Goal: Task Accomplishment & Management: Complete application form

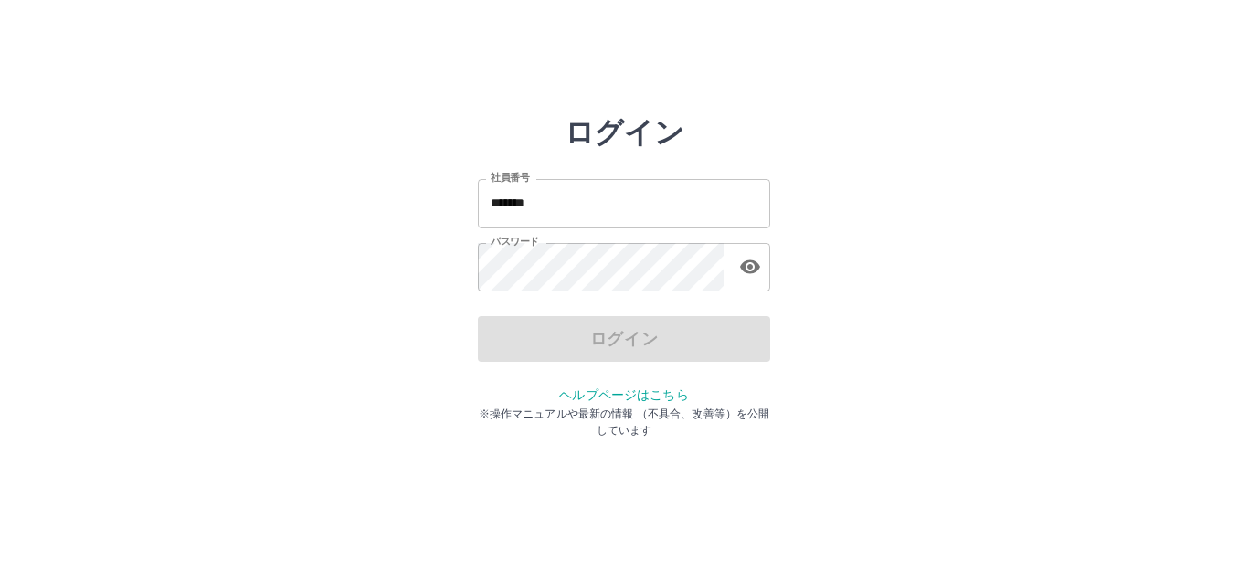
click at [554, 207] on input "*******" at bounding box center [624, 203] width 292 height 48
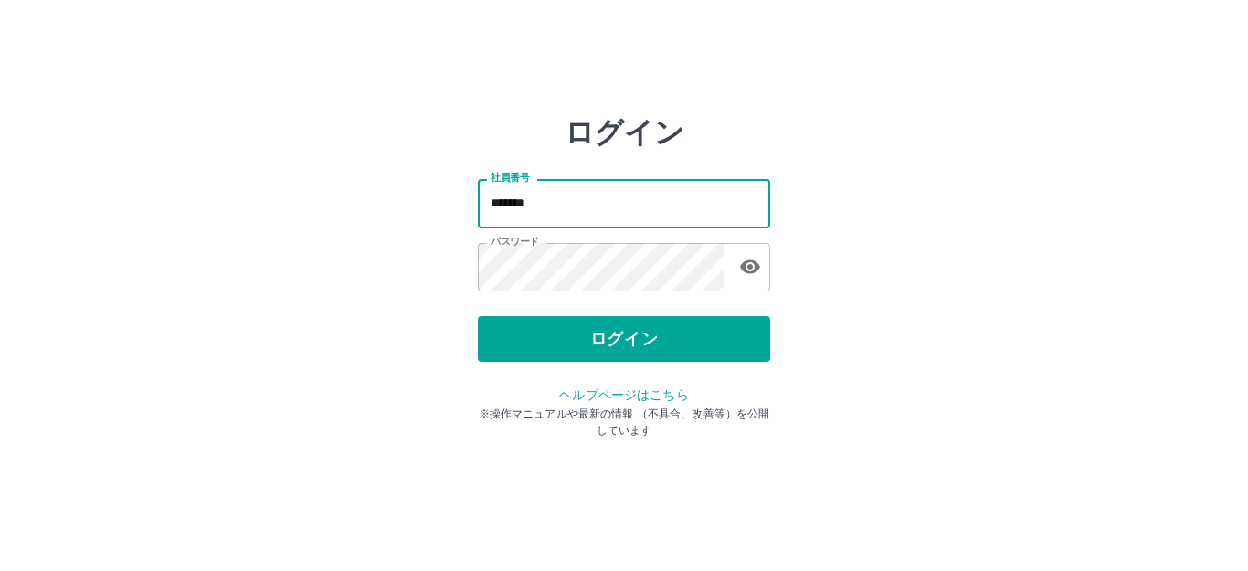
type input "*******"
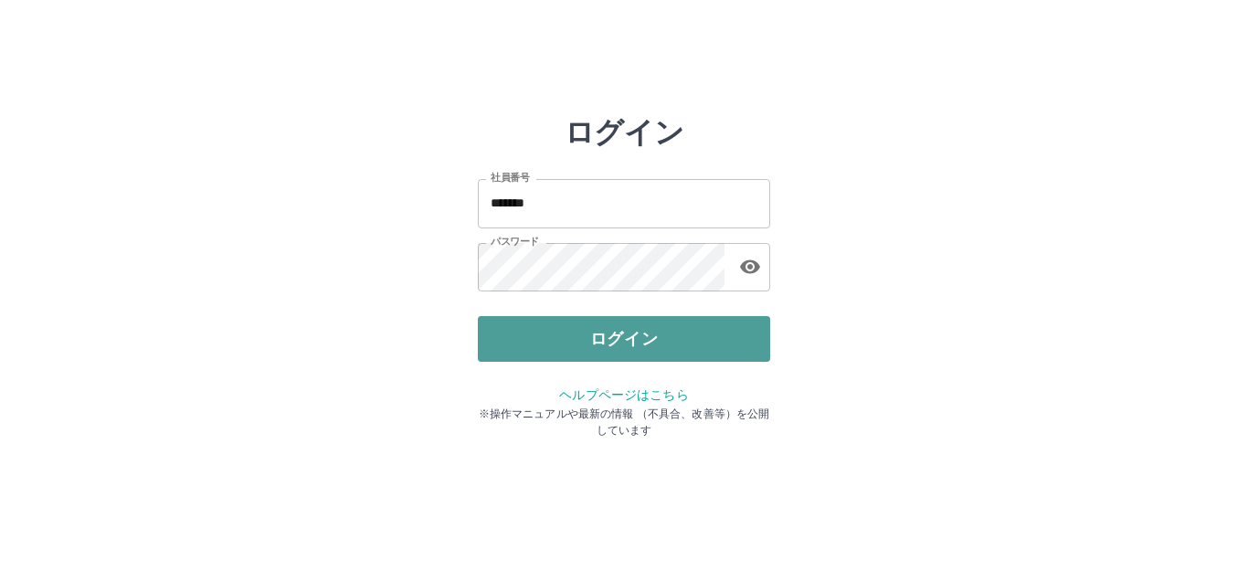
click at [610, 336] on button "ログイン" at bounding box center [624, 339] width 292 height 46
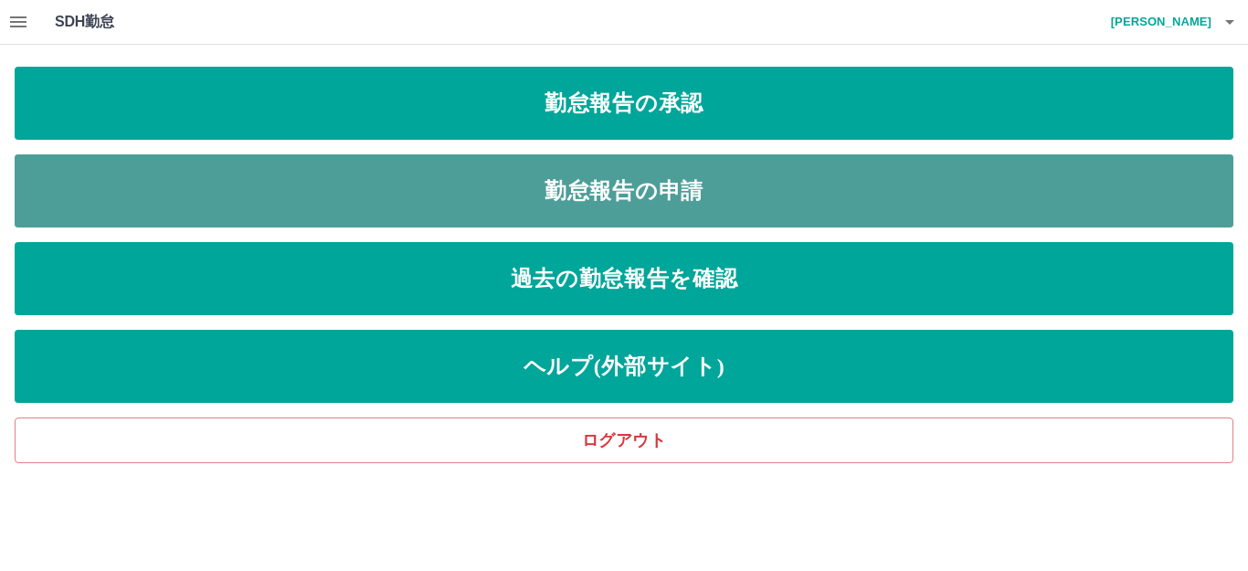
click at [596, 186] on link "勤怠報告の申請" at bounding box center [624, 190] width 1219 height 73
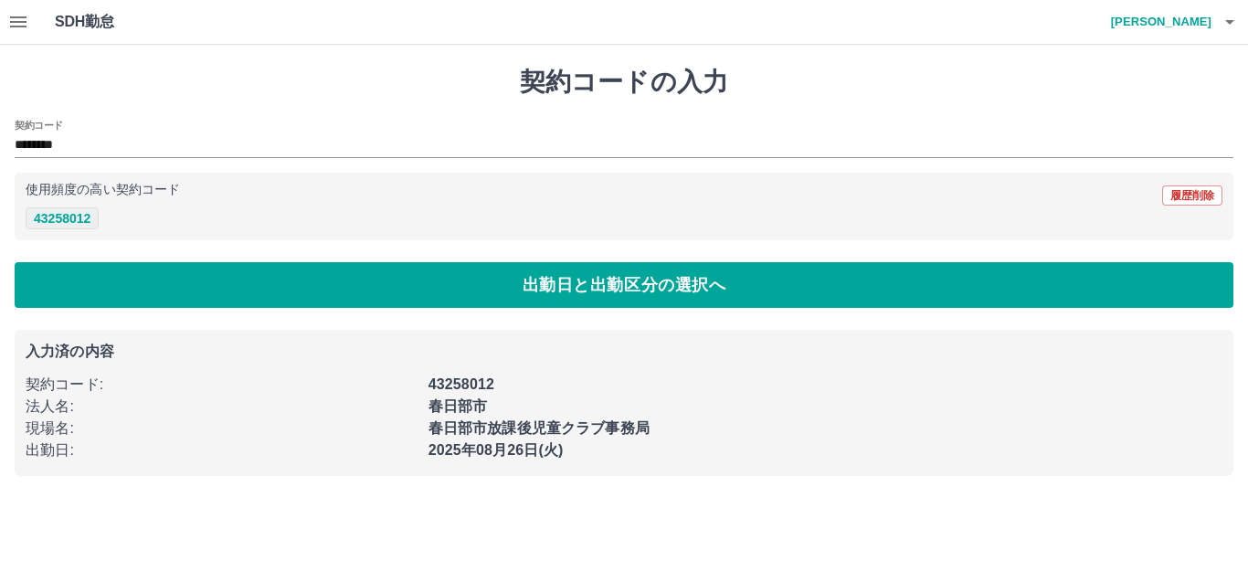
click at [52, 216] on button "43258012" at bounding box center [62, 218] width 73 height 22
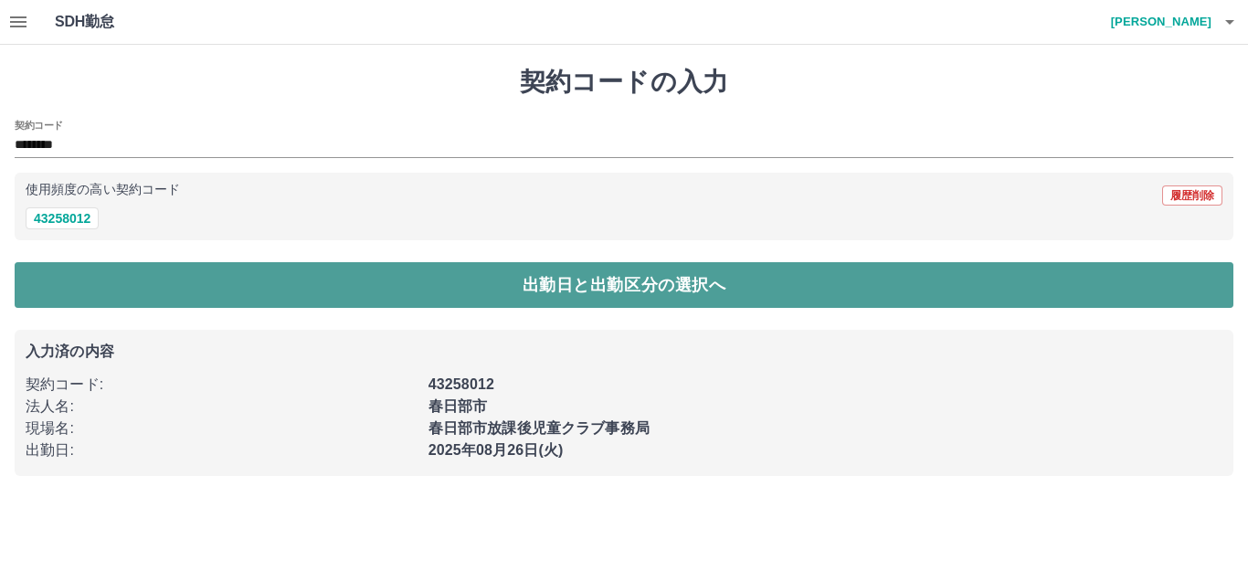
click at [95, 279] on button "出勤日と出勤区分の選択へ" at bounding box center [624, 285] width 1219 height 46
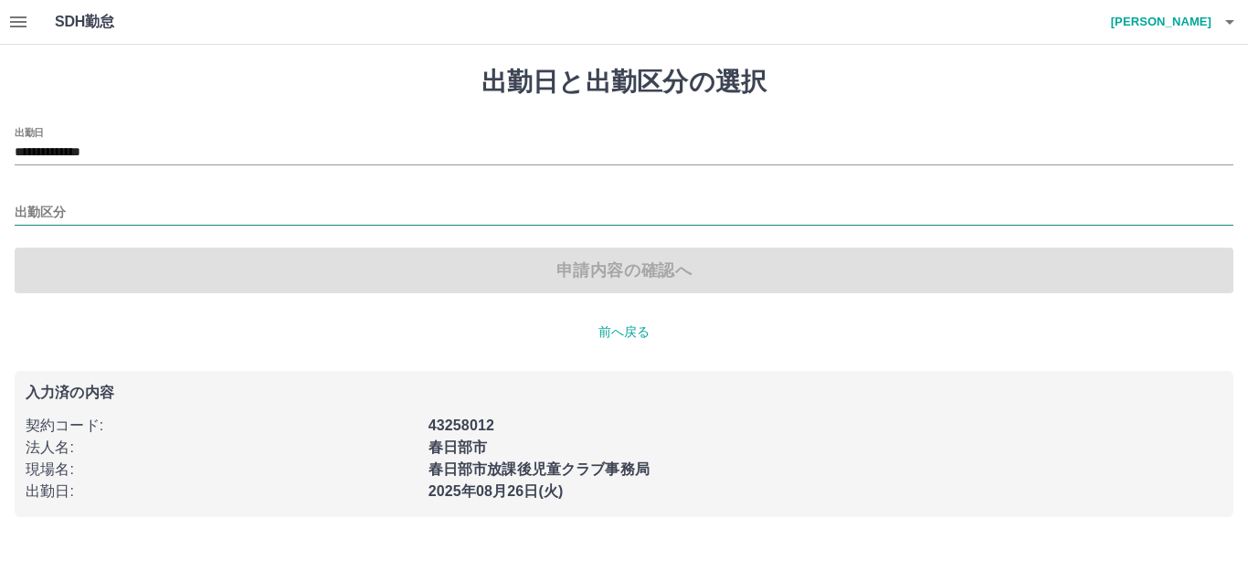
click at [62, 206] on input "出勤区分" at bounding box center [624, 213] width 1219 height 23
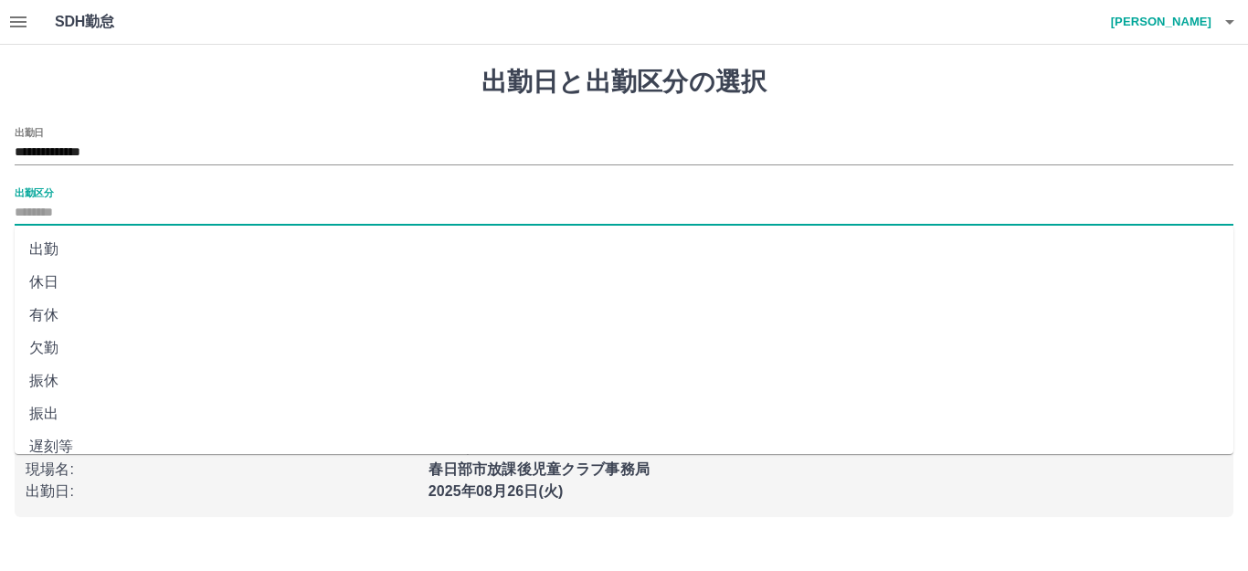
click at [63, 250] on li "出勤" at bounding box center [624, 249] width 1219 height 33
type input "**"
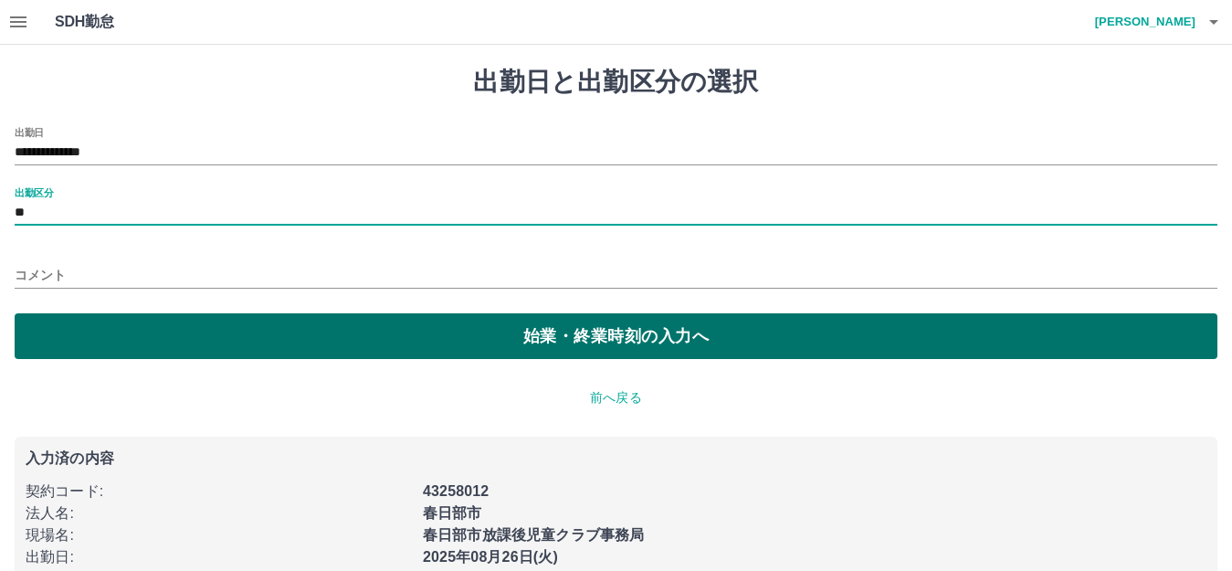
click at [173, 335] on button "始業・終業時刻の入力へ" at bounding box center [616, 336] width 1203 height 46
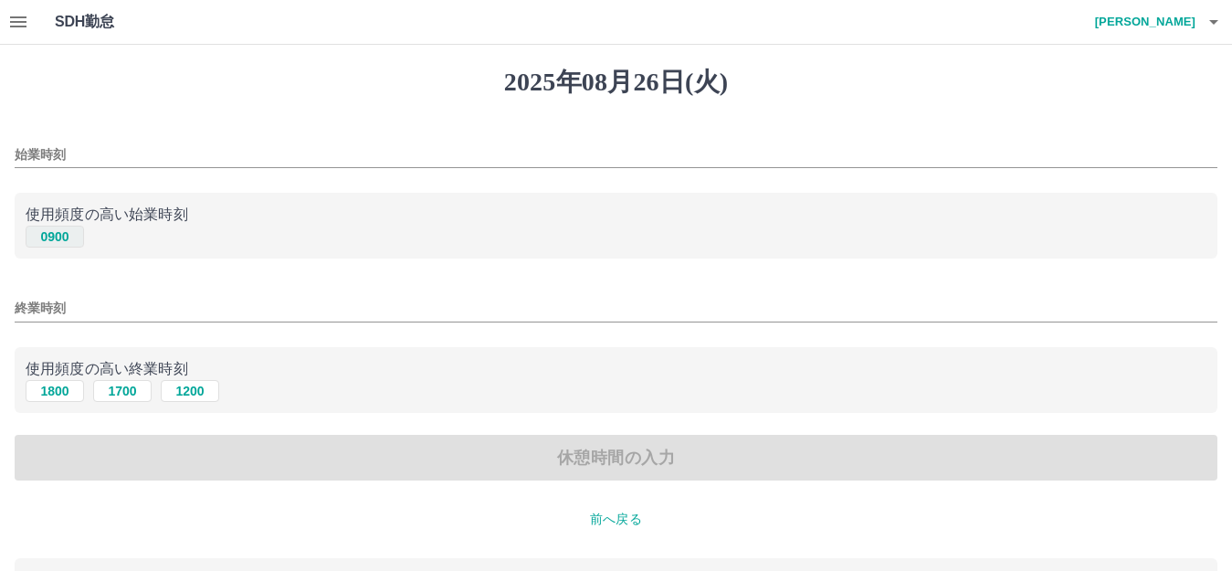
click at [36, 240] on button "0900" at bounding box center [55, 237] width 58 height 22
type input "****"
click at [57, 395] on button "1800" at bounding box center [55, 391] width 58 height 22
type input "****"
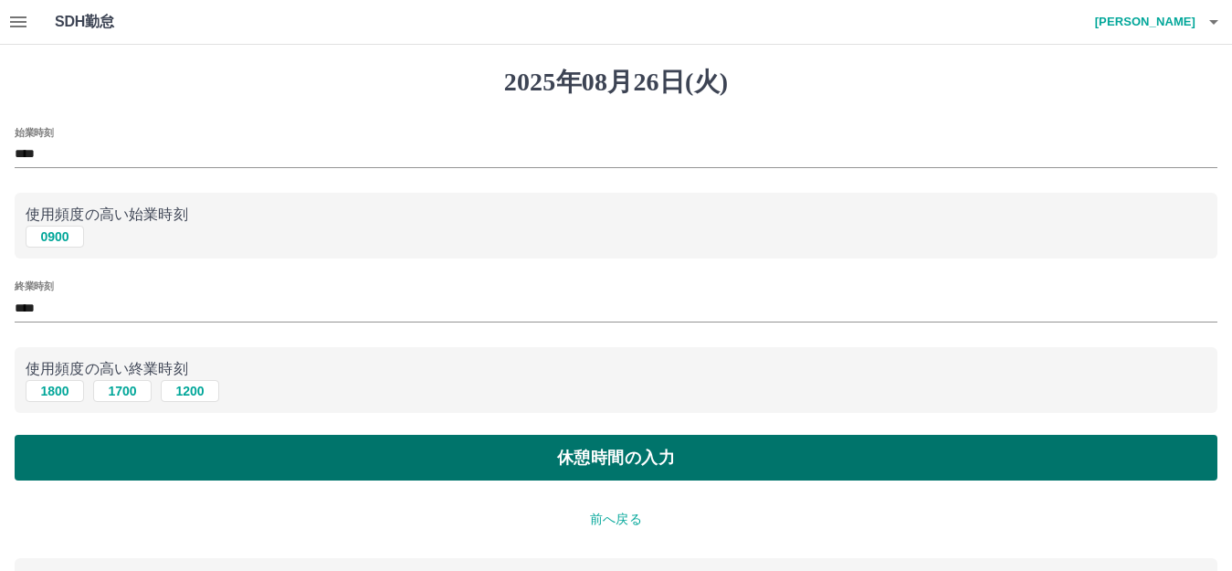
click at [560, 459] on button "休憩時間の入力" at bounding box center [616, 458] width 1203 height 46
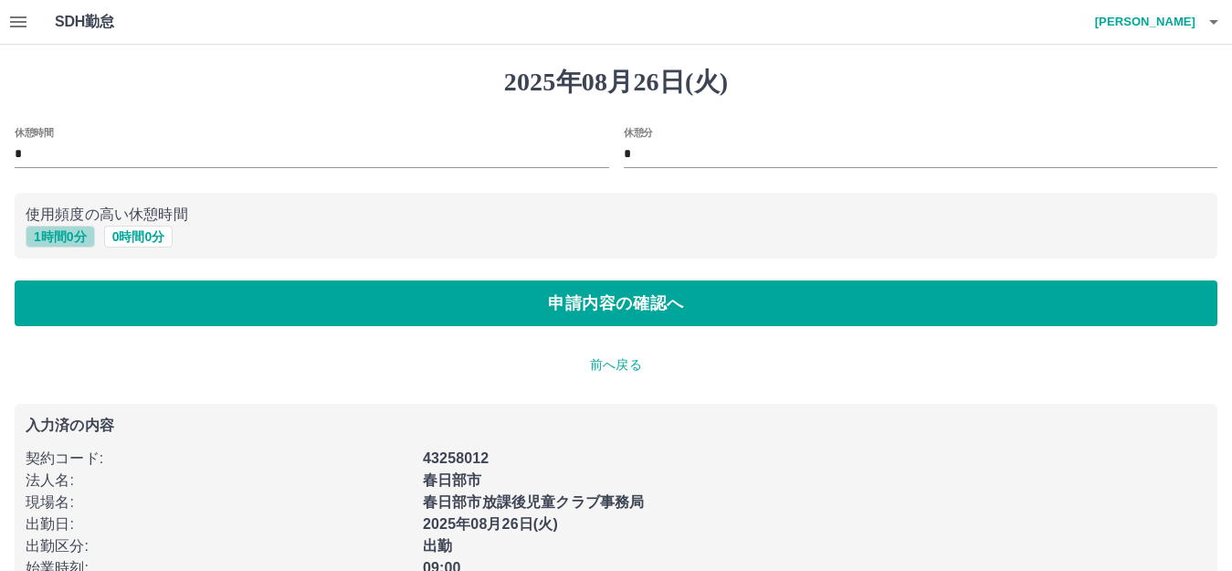
click at [79, 233] on button "1 時間 0 分" at bounding box center [60, 237] width 69 height 22
type input "*"
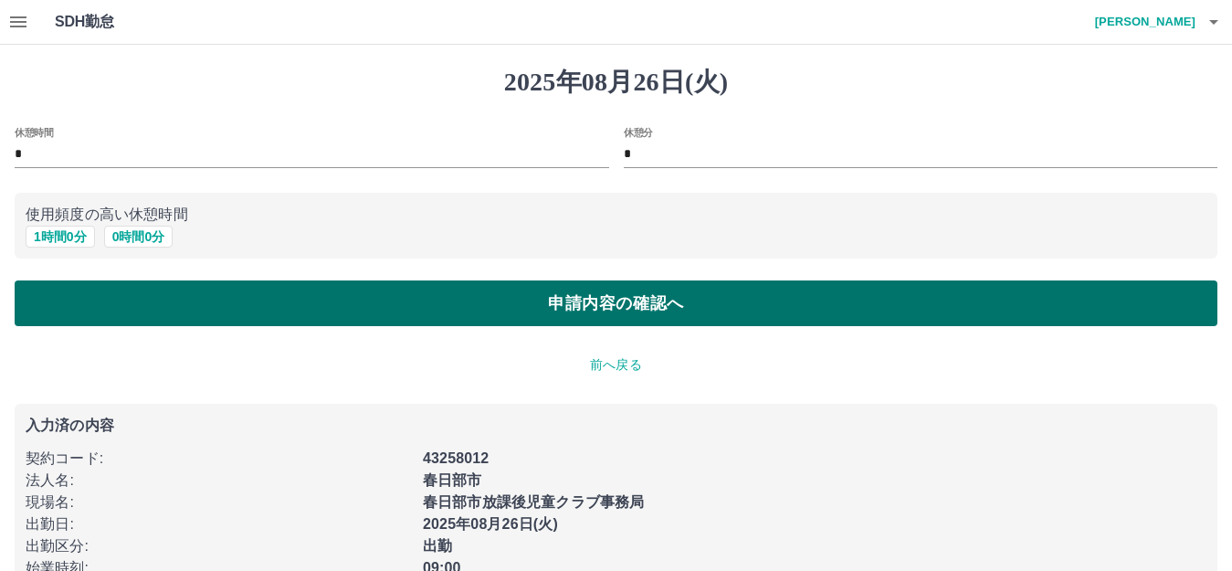
click at [543, 307] on button "申請内容の確認へ" at bounding box center [616, 303] width 1203 height 46
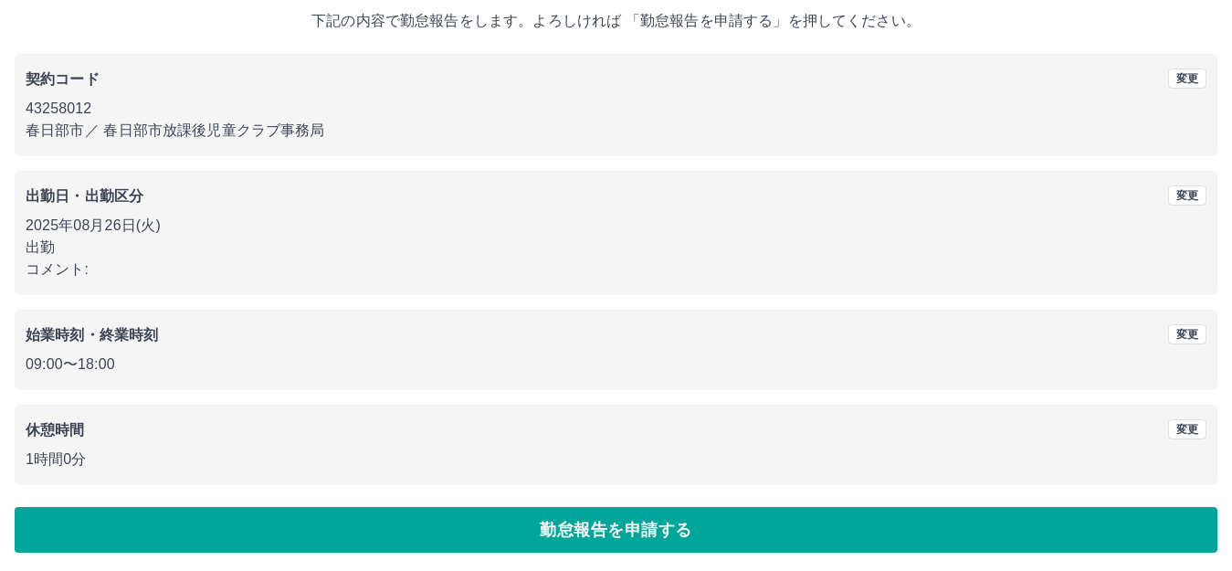
scroll to position [113, 0]
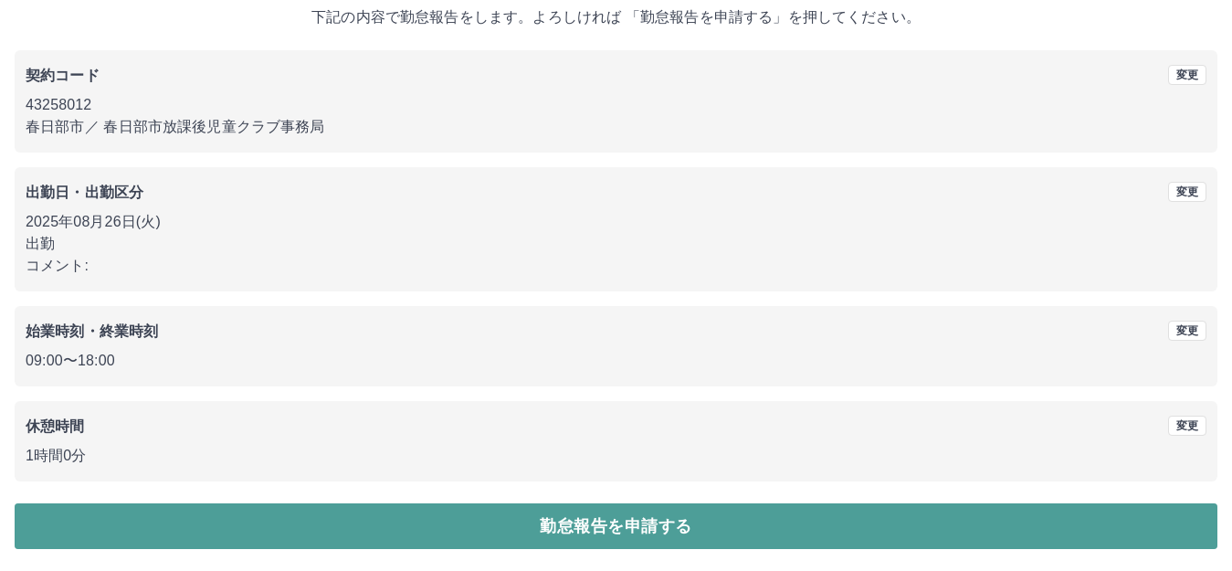
click at [591, 523] on button "勤怠報告を申請する" at bounding box center [616, 526] width 1203 height 46
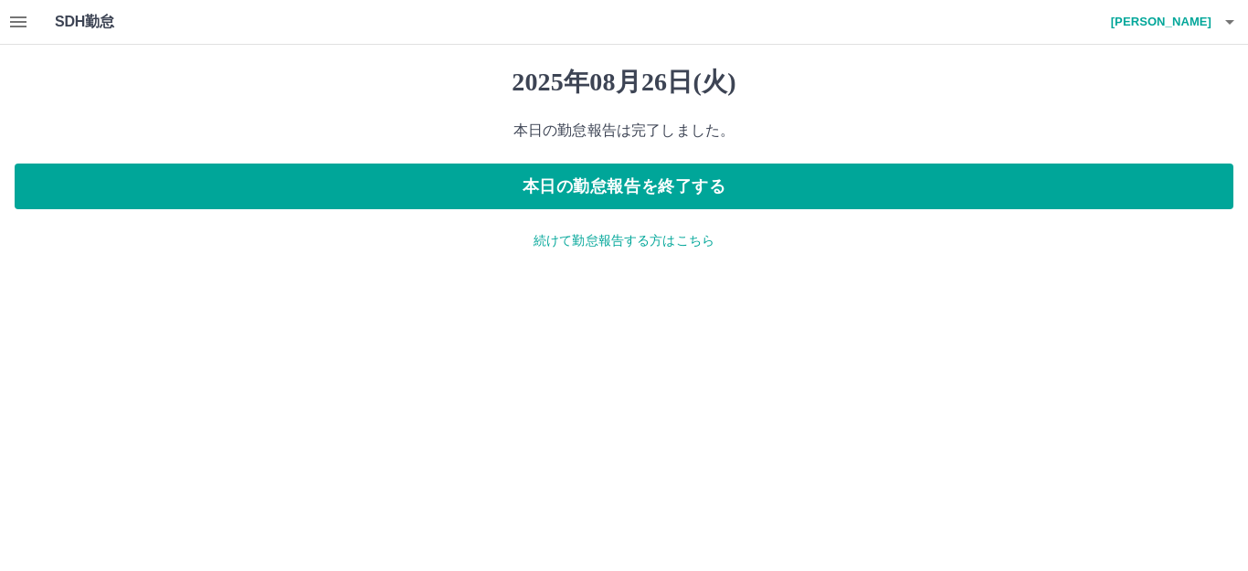
click at [609, 248] on p "続けて勤怠報告する方はこちら" at bounding box center [624, 240] width 1219 height 19
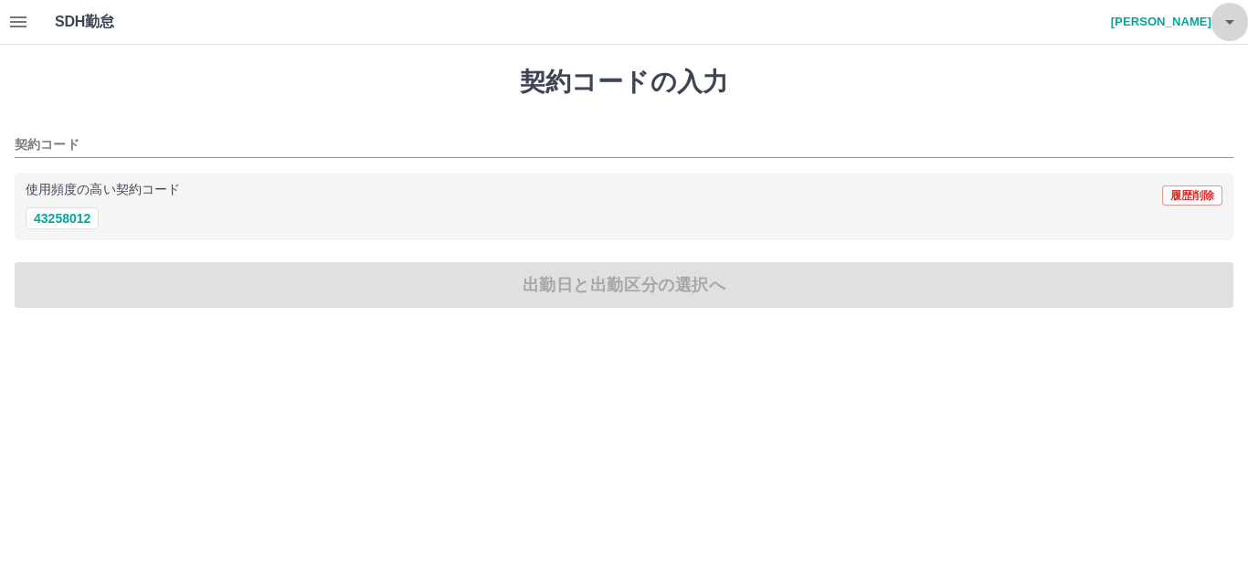
click at [1232, 23] on icon "button" at bounding box center [1230, 22] width 22 height 22
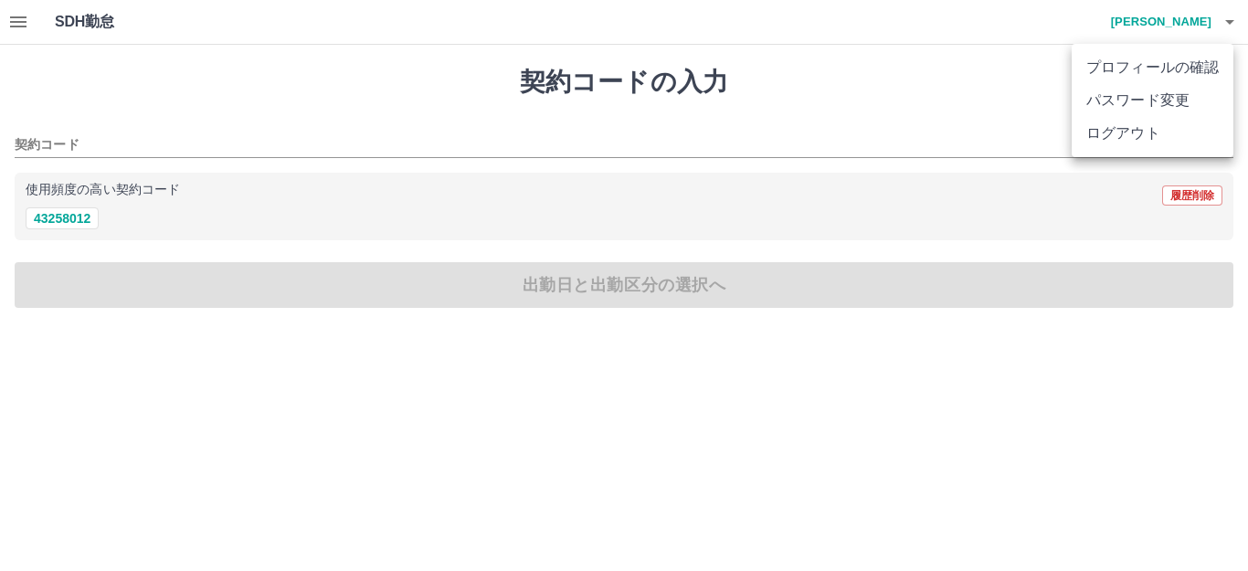
click at [936, 417] on div at bounding box center [624, 285] width 1248 height 571
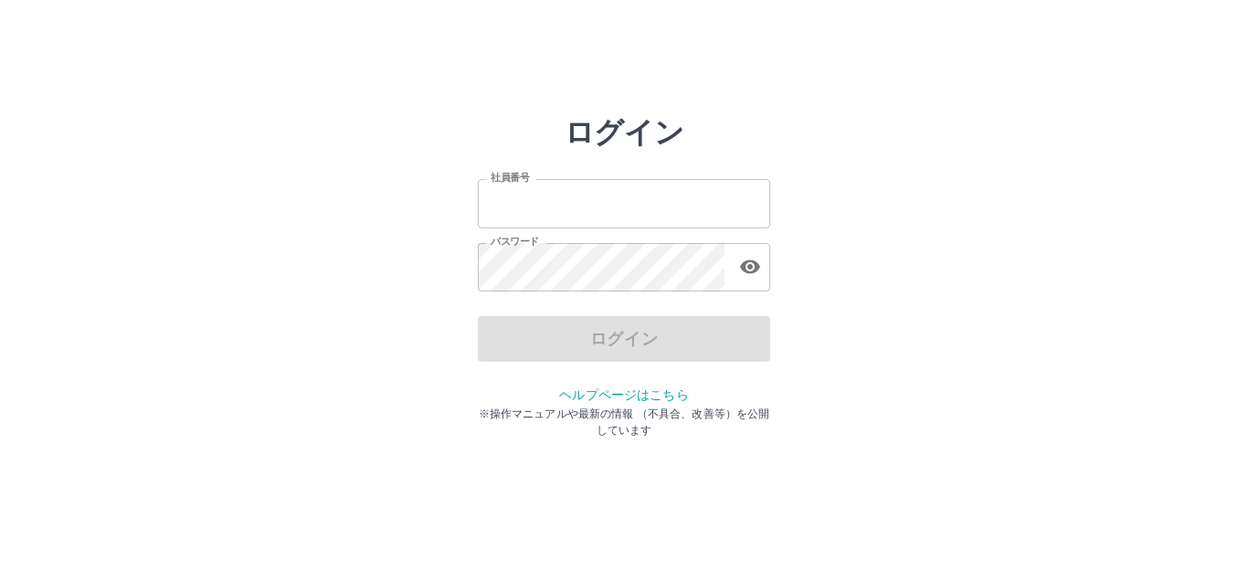
type input "*******"
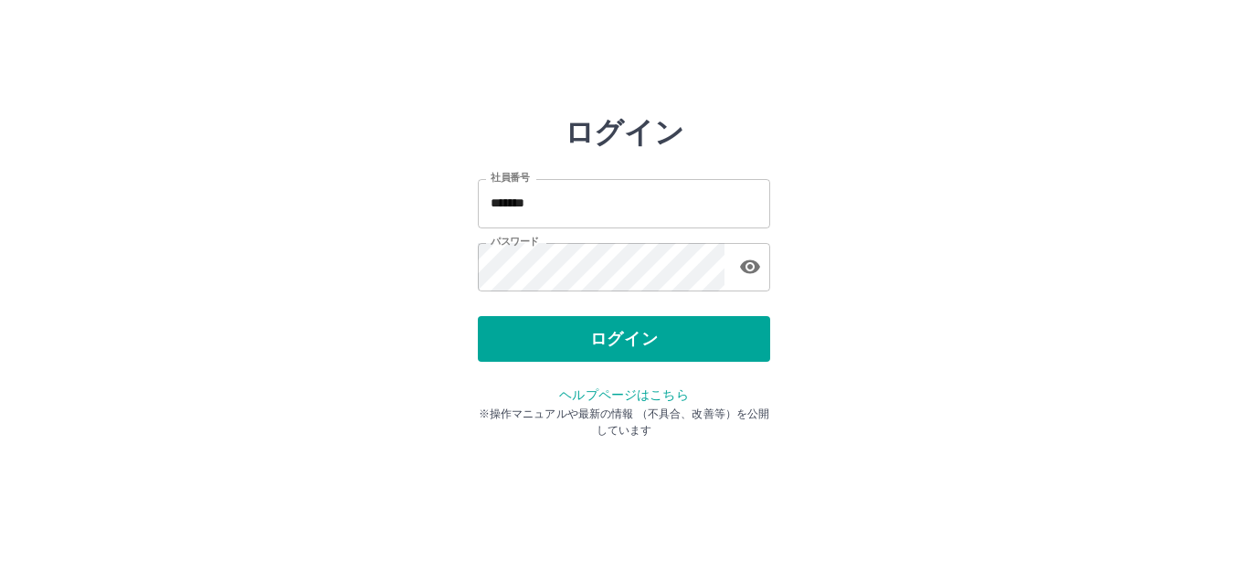
click at [593, 343] on div "ログイン" at bounding box center [624, 339] width 292 height 46
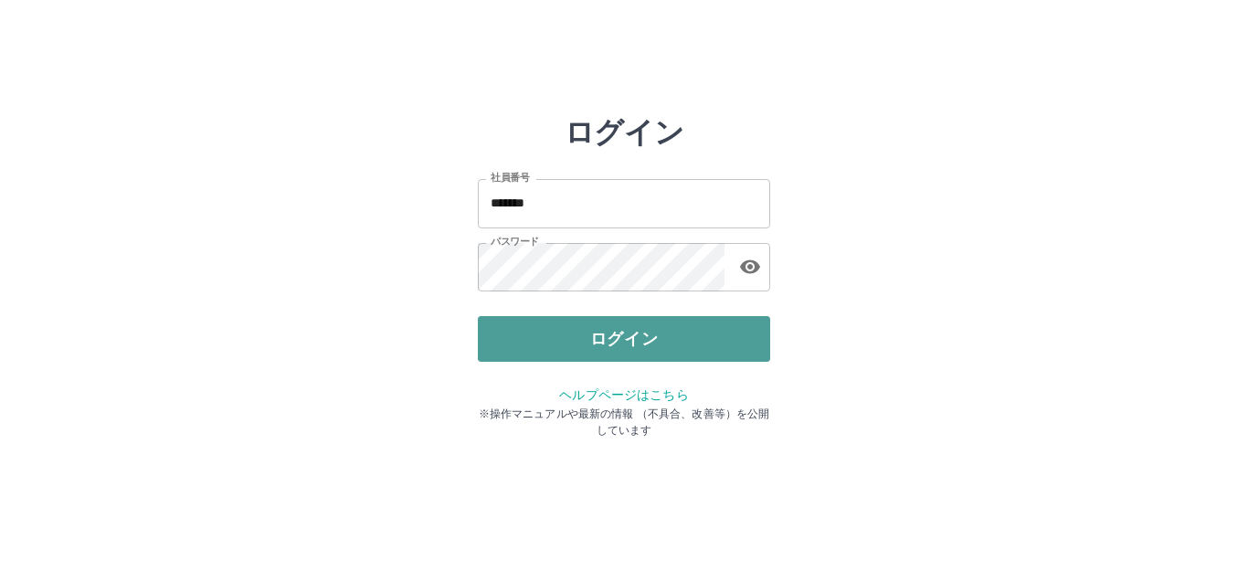
click at [602, 343] on button "ログイン" at bounding box center [624, 339] width 292 height 46
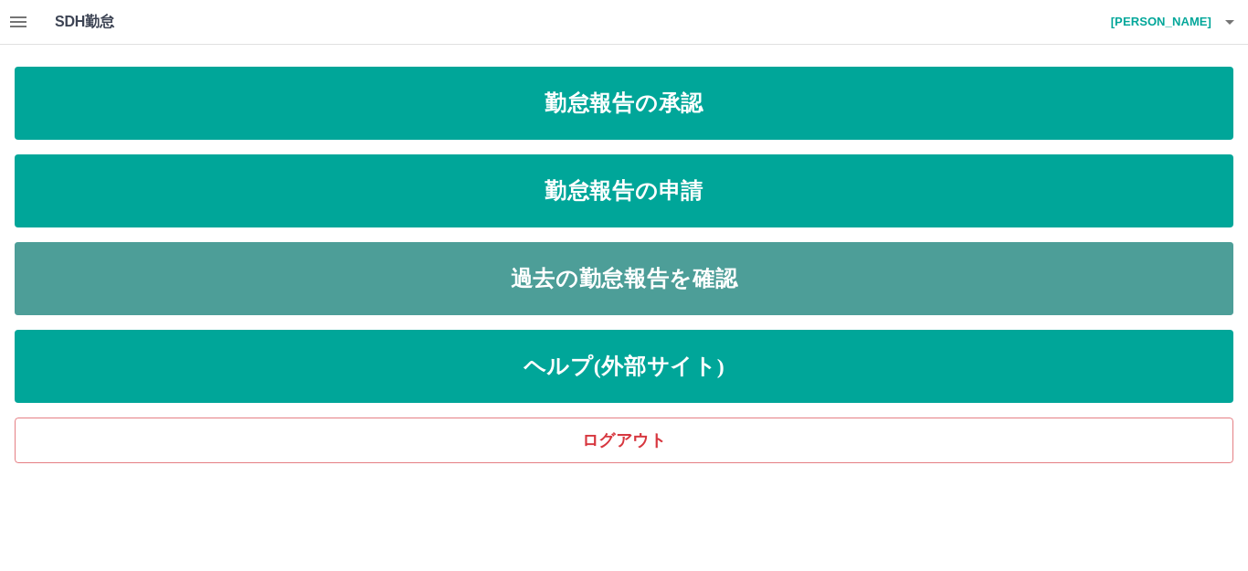
click at [592, 276] on link "過去の勤怠報告を確認" at bounding box center [624, 278] width 1219 height 73
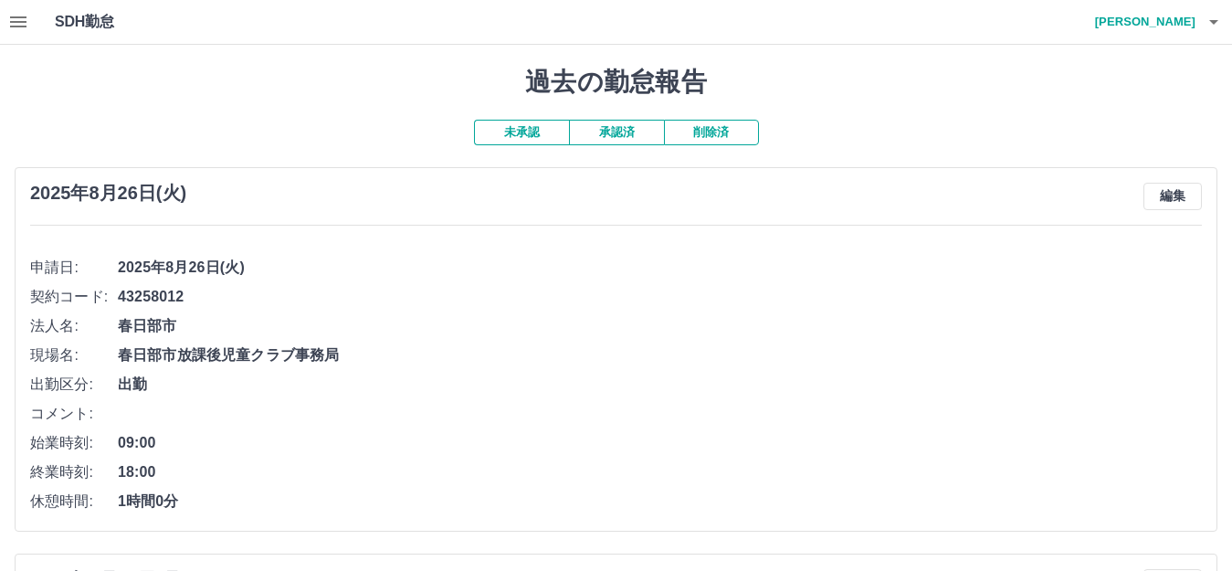
click at [711, 129] on button "削除済" at bounding box center [711, 133] width 95 height 26
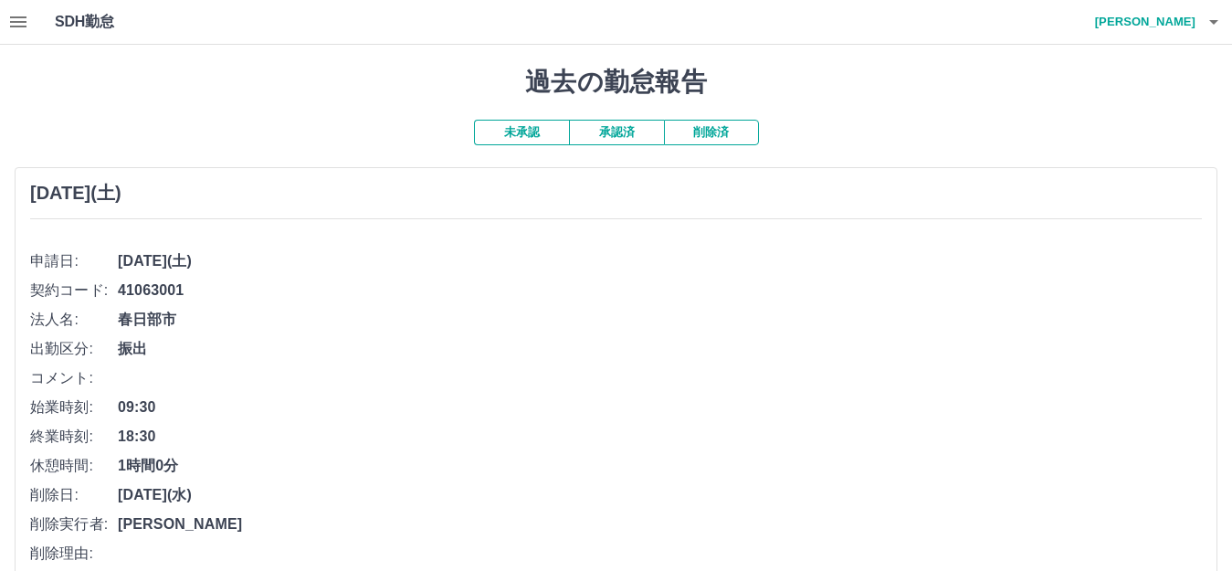
click at [620, 131] on button "承認済" at bounding box center [616, 133] width 95 height 26
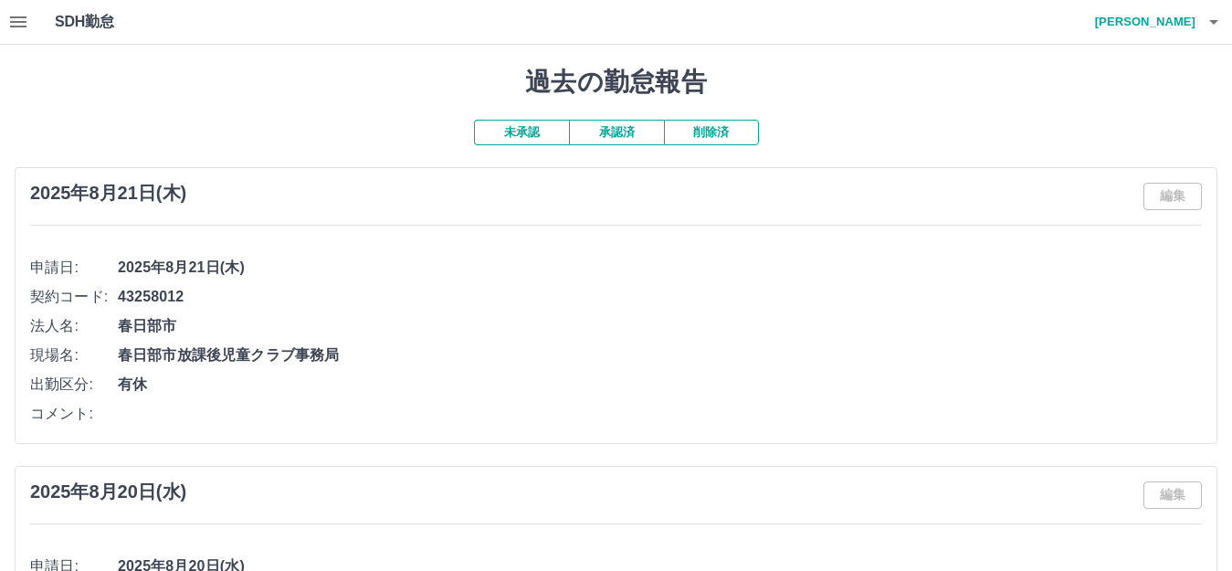
click at [512, 135] on button "未承認" at bounding box center [521, 133] width 95 height 26
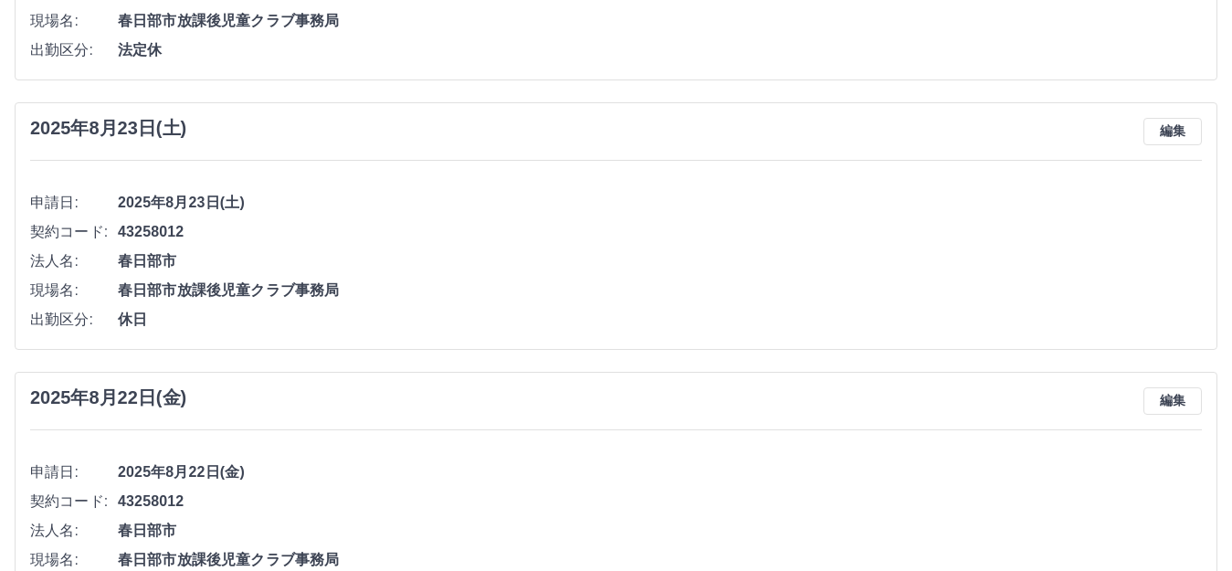
scroll to position [1096, 0]
